Goal: Transaction & Acquisition: Purchase product/service

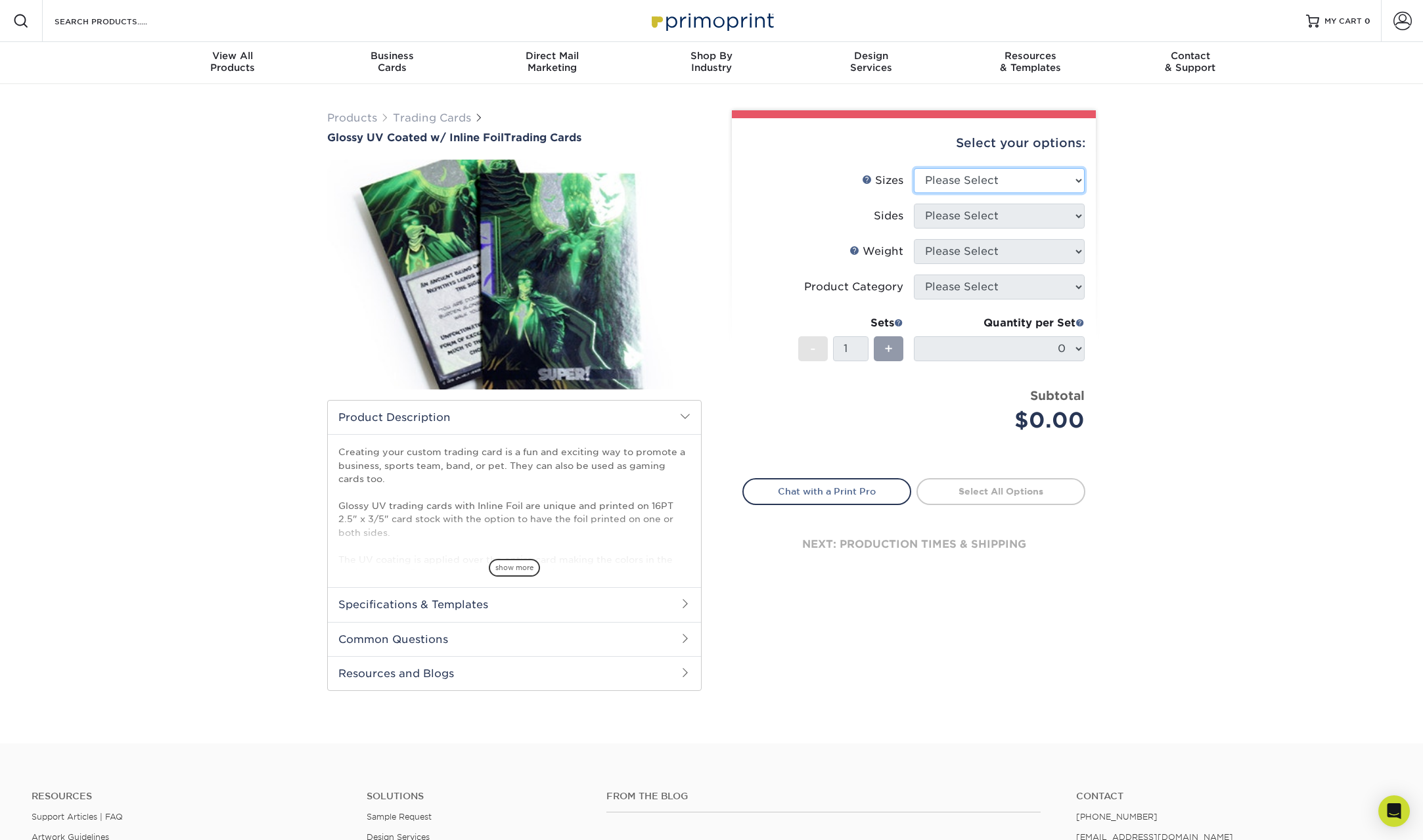
click at [1017, 175] on select "Please Select 2.5" x 3.5"" at bounding box center [999, 180] width 171 height 25
select select "2.50x3.50"
click at [914, 168] on select "Please Select 2.5" x 3.5"" at bounding box center [999, 180] width 171 height 25
click at [1014, 219] on select "Please Select Print Both Sides - Foil Back Only Print Both Sides - Foil Both Si…" at bounding box center [999, 216] width 171 height 25
select select "34527644-b4fd-4ffb-9092-1318eefcd9d9"
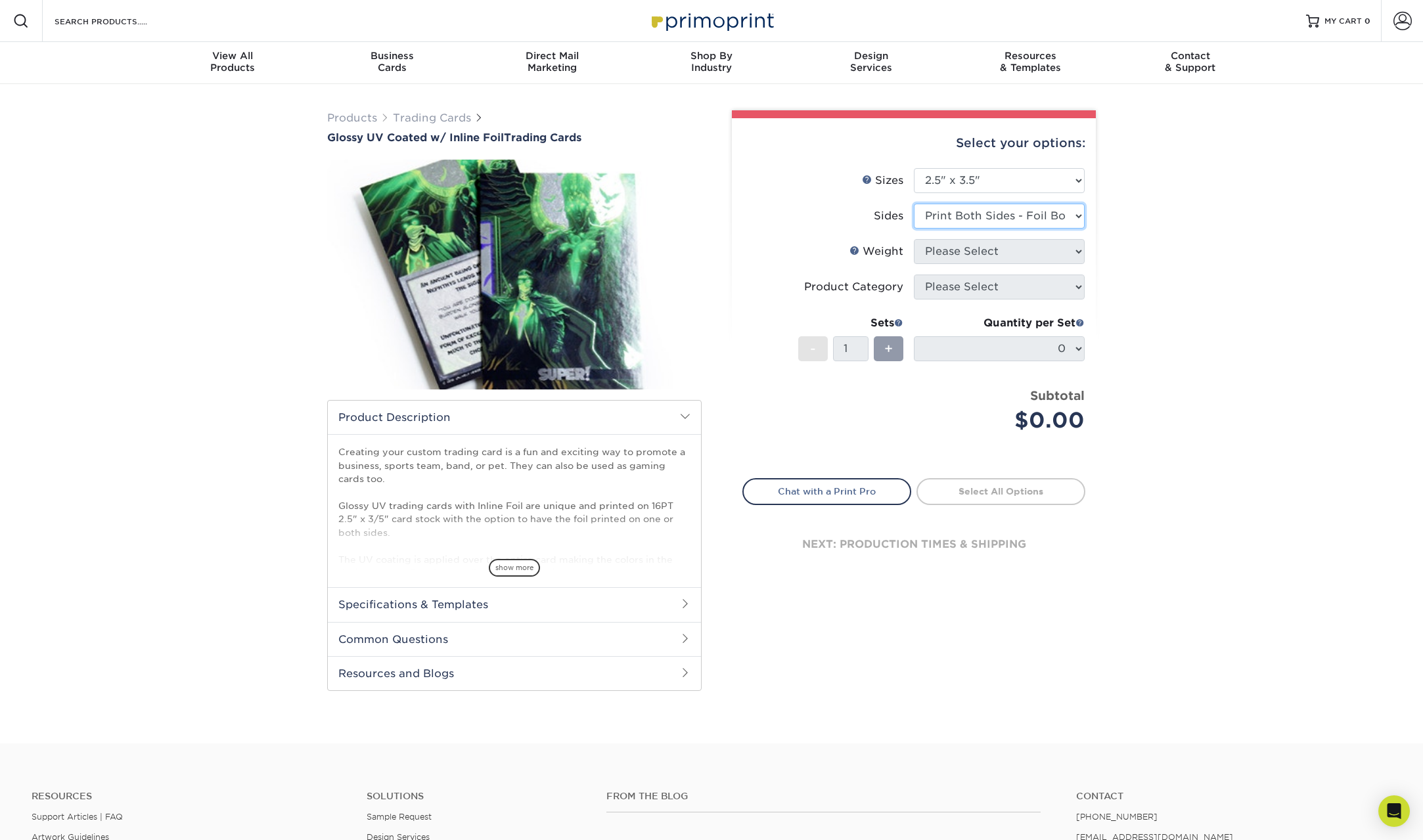
click at [914, 204] on select "Please Select Print Both Sides - Foil Back Only Print Both Sides - Foil Both Si…" at bounding box center [999, 216] width 171 height 25
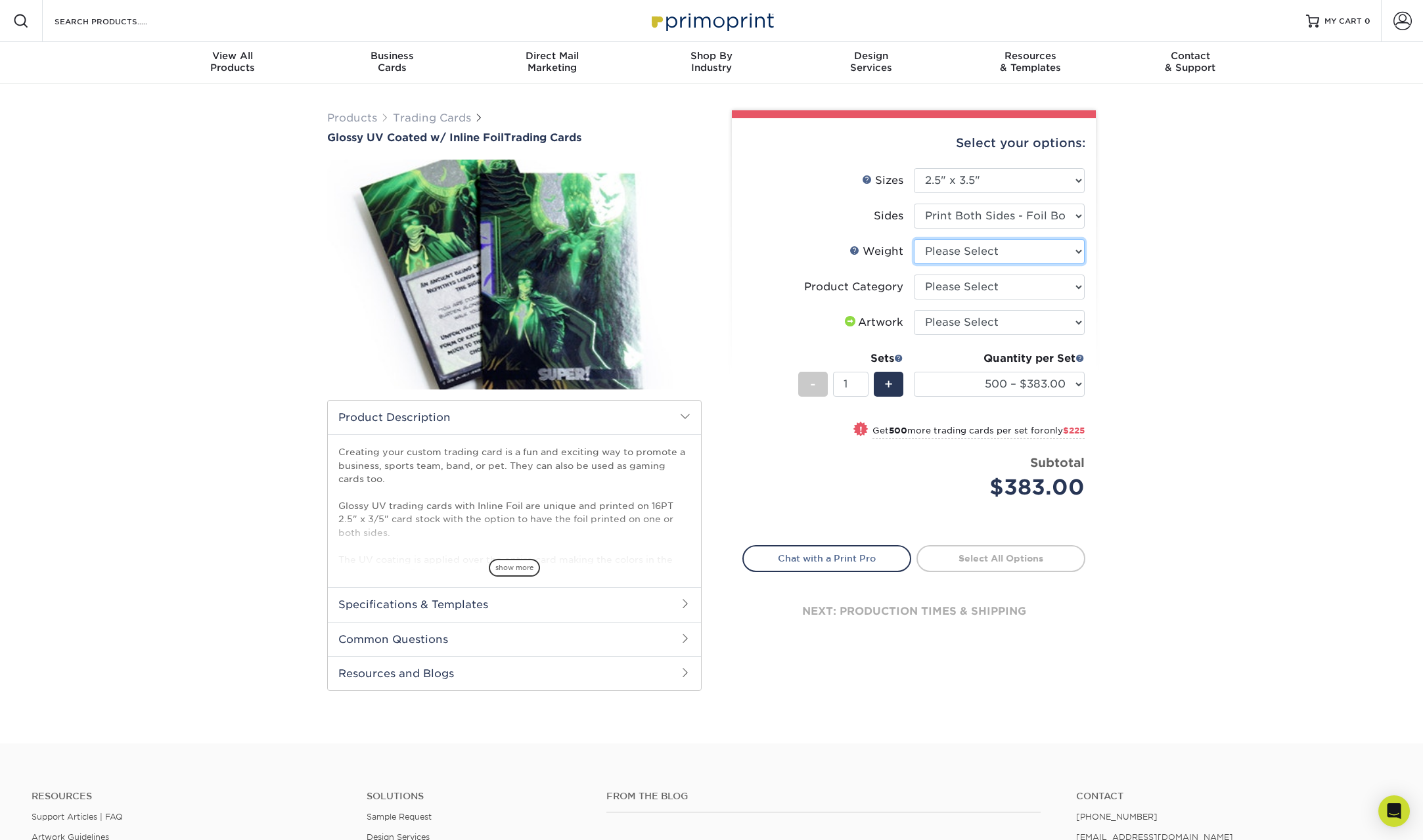
click at [1018, 243] on select "Please Select 16PT" at bounding box center [999, 252] width 171 height 25
select select "16PT"
click at [914, 239] on select "Please Select 16PT" at bounding box center [999, 252] width 171 height 25
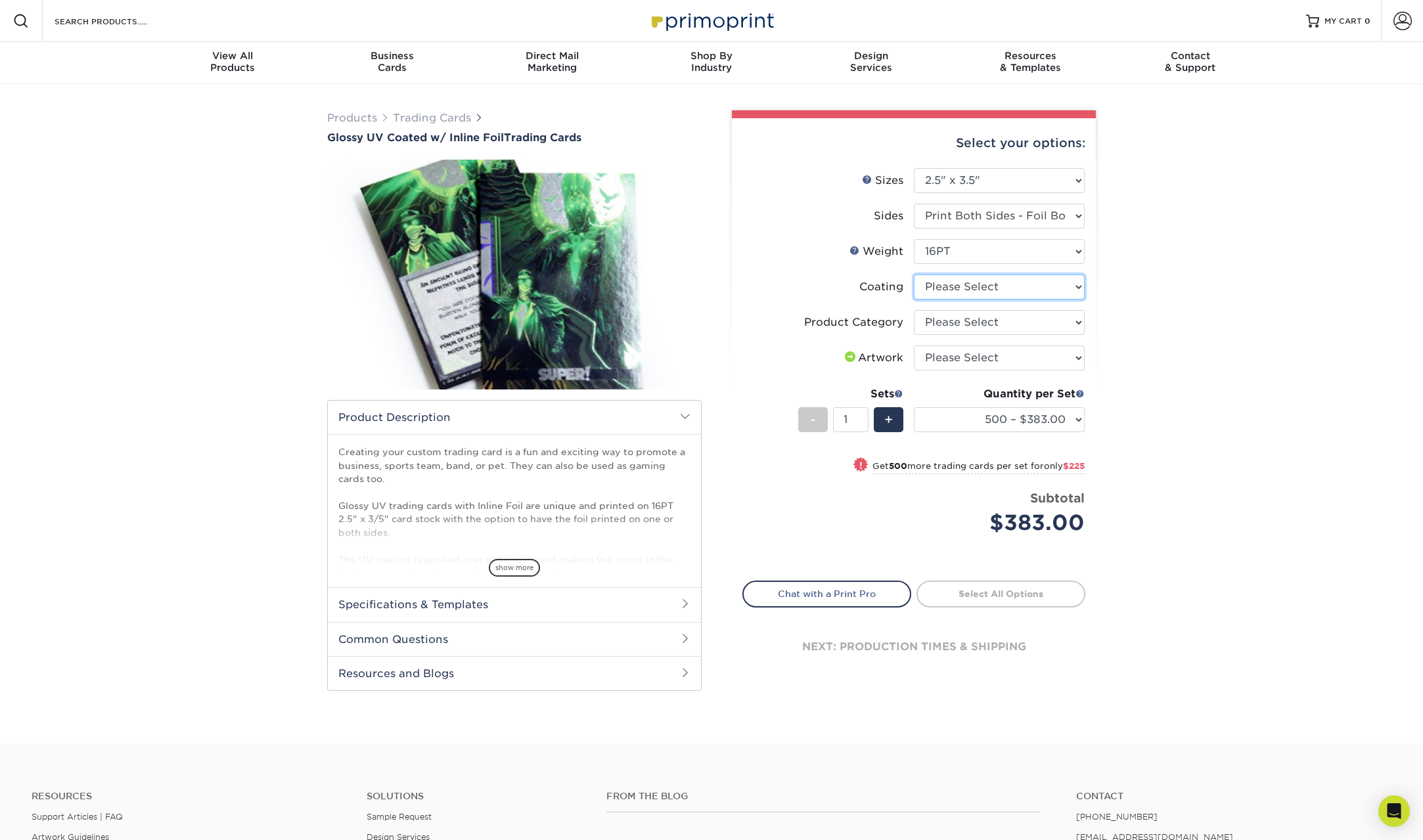
click at [1067, 291] on select at bounding box center [999, 287] width 171 height 25
select select "ae367451-b2b8-45df-a344-0f05b6a12993"
click at [914, 274] on select at bounding box center [999, 287] width 171 height 25
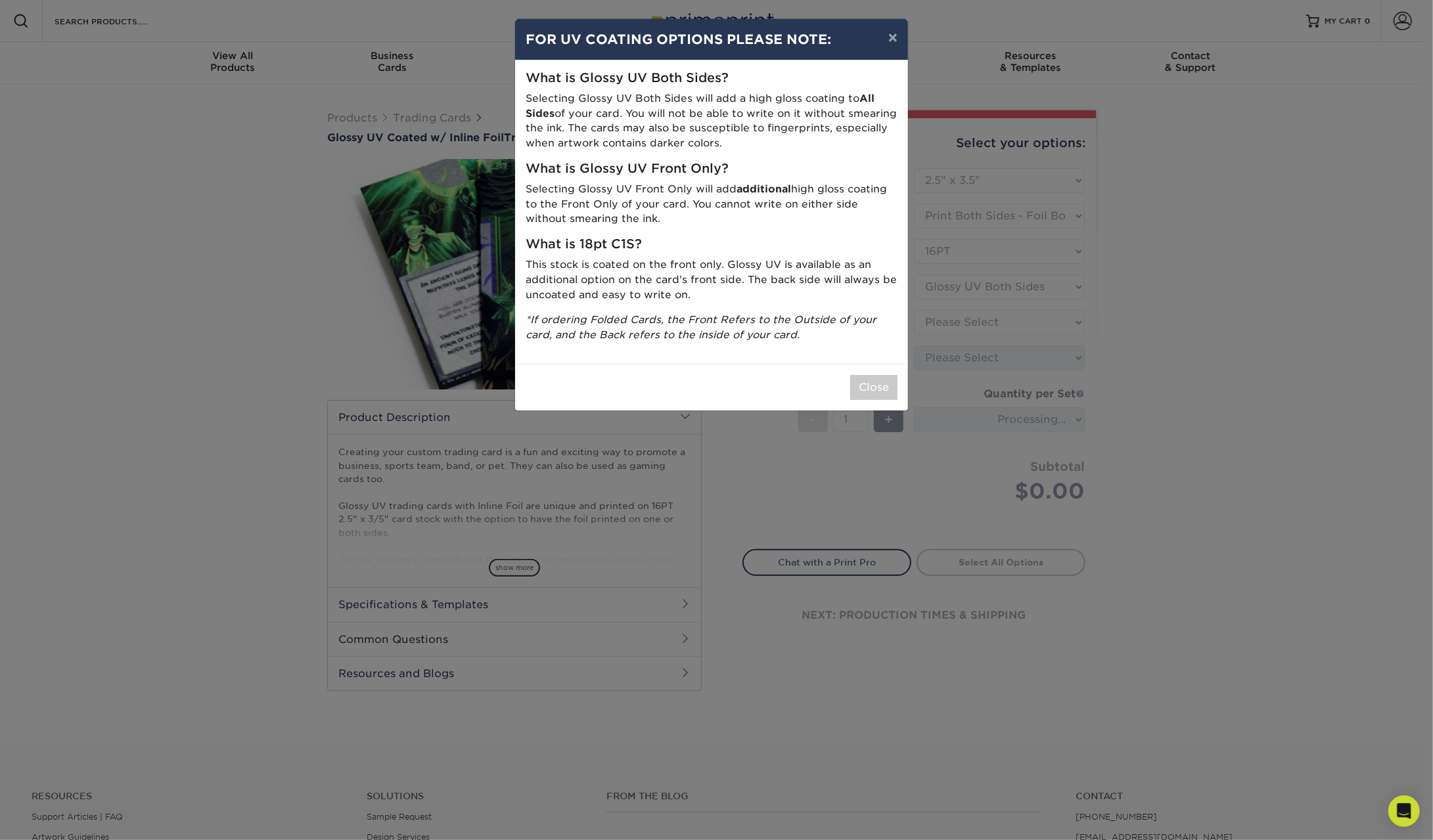
click at [893, 365] on div "Close" at bounding box center [712, 387] width 393 height 47
click at [893, 383] on button "Close" at bounding box center [874, 387] width 48 height 25
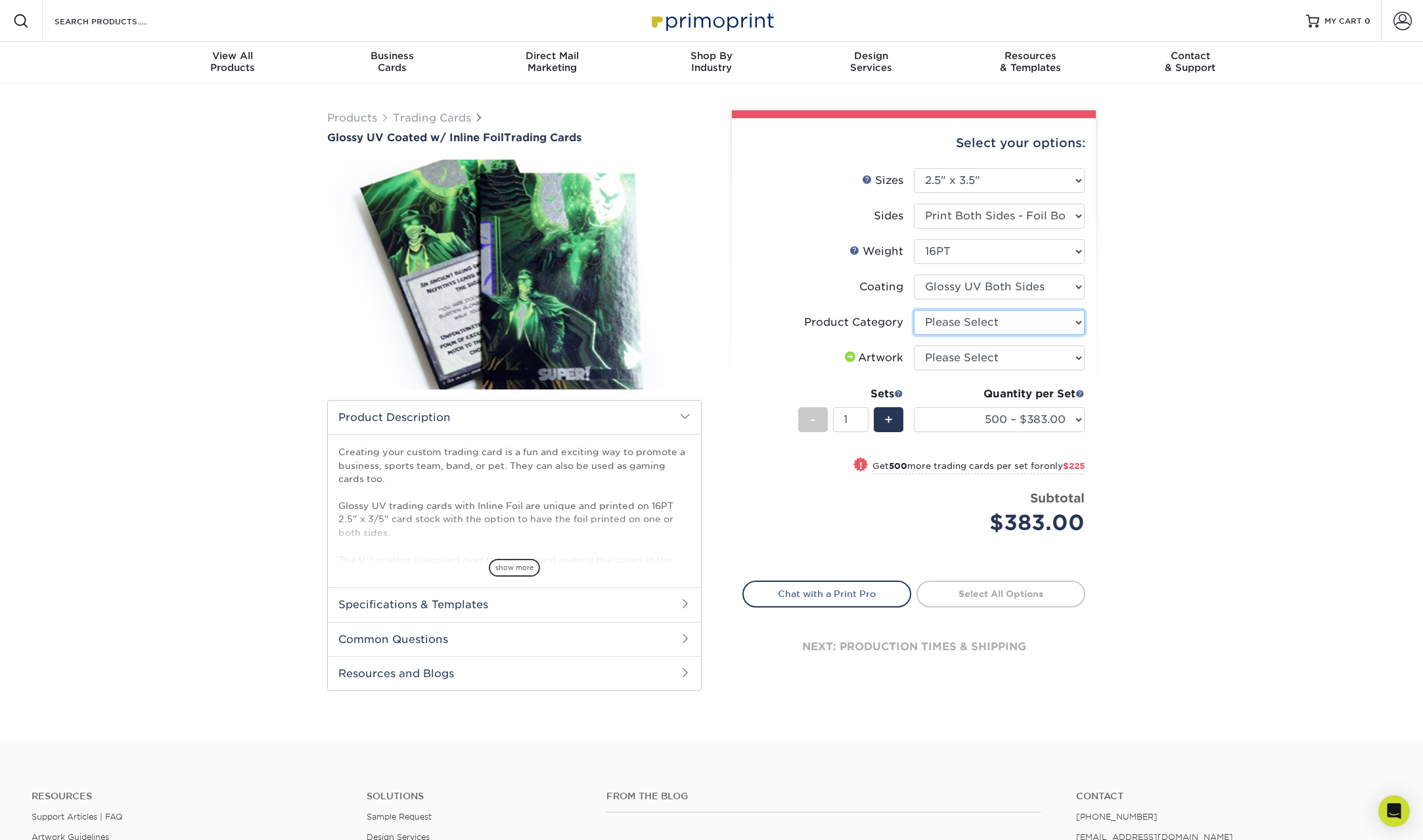
click at [1000, 325] on select "Please Select Trading Cards" at bounding box center [999, 323] width 171 height 25
select select "c2f9bce9-36c2-409d-b101-c29d9d031e18"
click at [914, 310] on select "Please Select Trading Cards" at bounding box center [999, 323] width 171 height 25
click at [1010, 354] on select "Please Select I will upload files I need a design - $100" at bounding box center [999, 358] width 171 height 25
select select "upload"
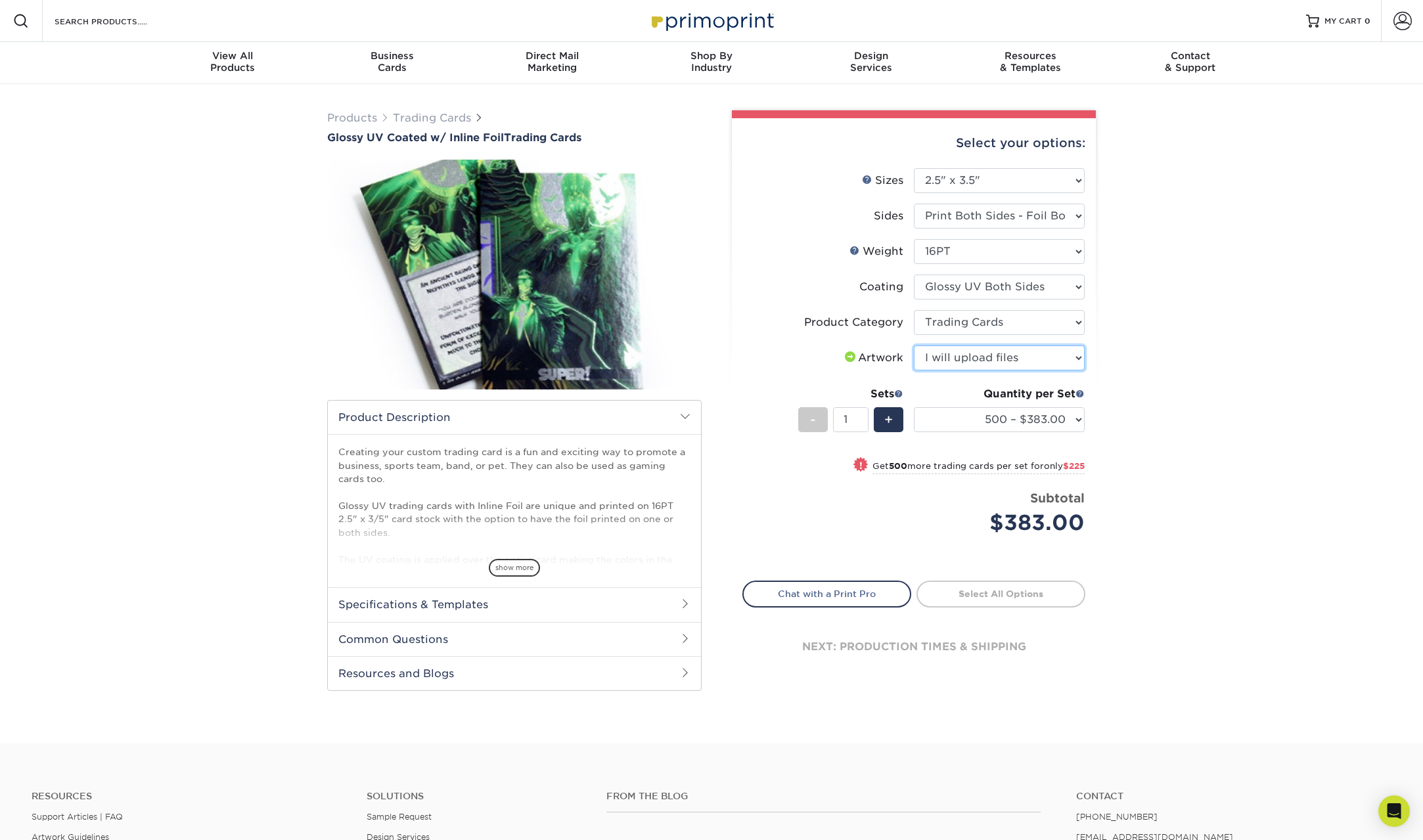
click at [914, 346] on select "Please Select I will upload files I need a design - $100" at bounding box center [999, 358] width 171 height 25
drag, startPoint x: 856, startPoint y: 422, endPoint x: 844, endPoint y: 423, distance: 12.0
click at [844, 423] on input "1" at bounding box center [850, 420] width 35 height 25
type input "50"
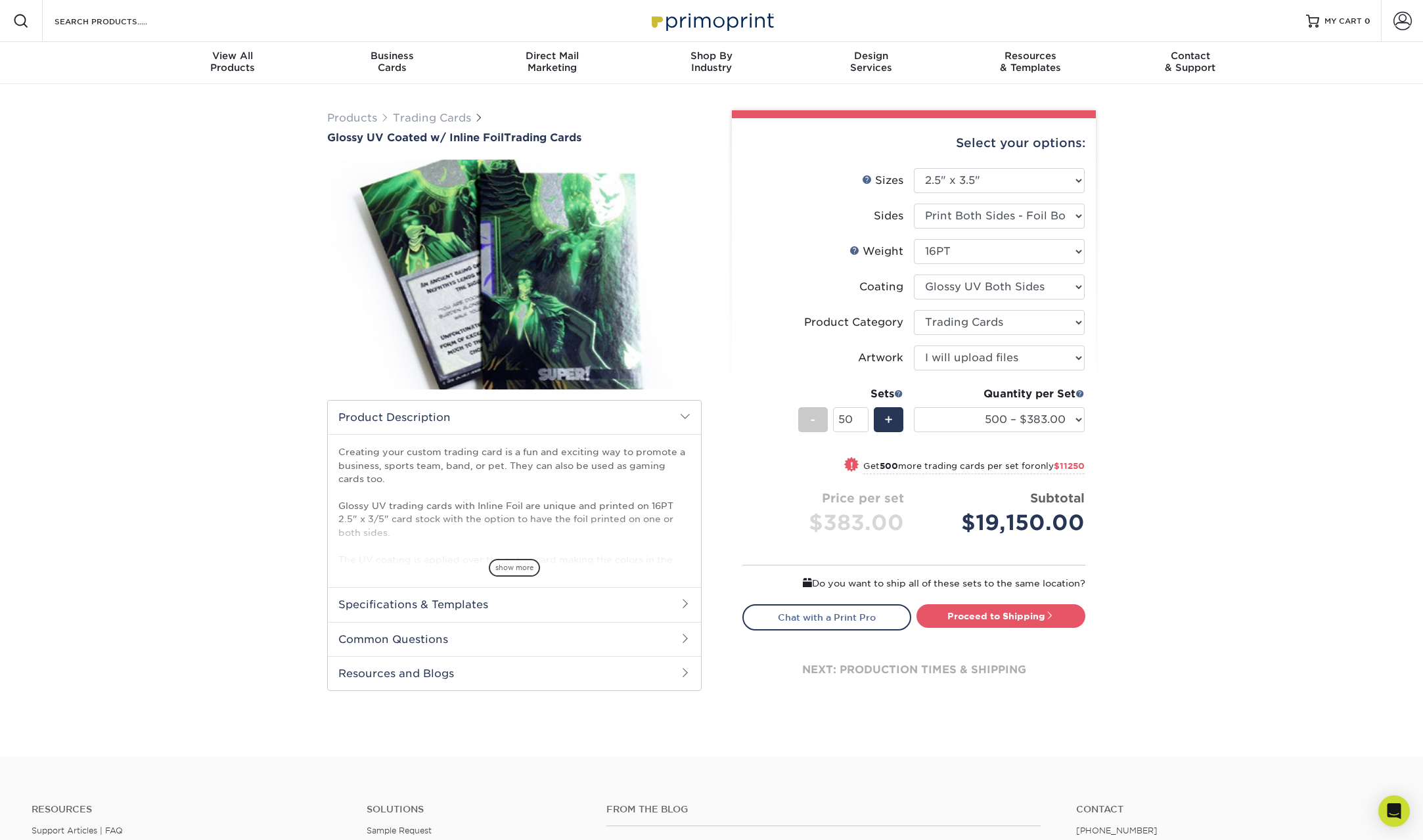
click at [939, 441] on div "Quantity per Set 500 – $383.00 1000 – $608.00 2500 – $883.00 5000 – $1252.00 (P…" at bounding box center [999, 416] width 171 height 61
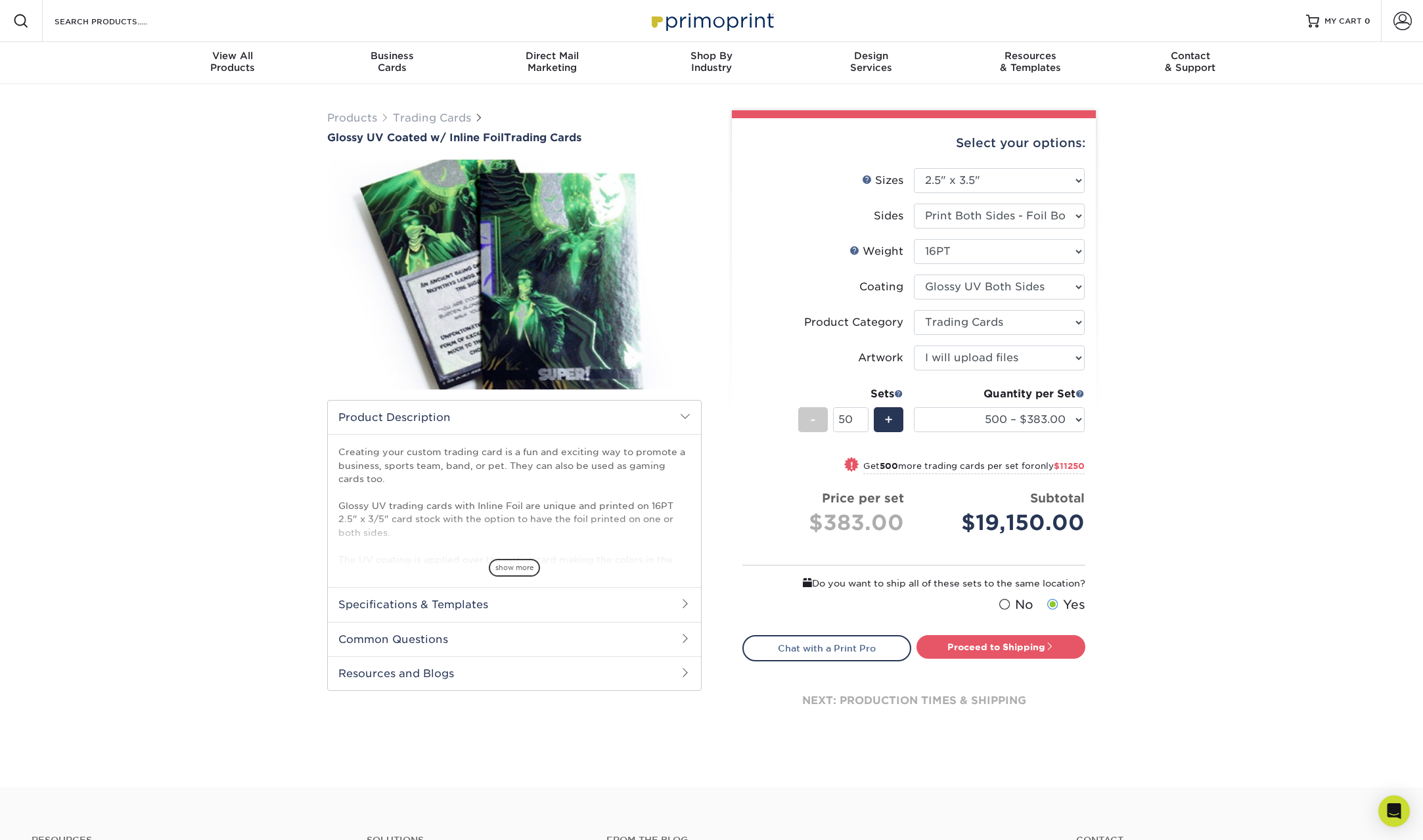
click at [1175, 295] on div "Products Trading Cards Glossy UV Coated w/ Inline Foil Trading Cards /" at bounding box center [712, 436] width 1423 height 703
